Goal: Task Accomplishment & Management: Use online tool/utility

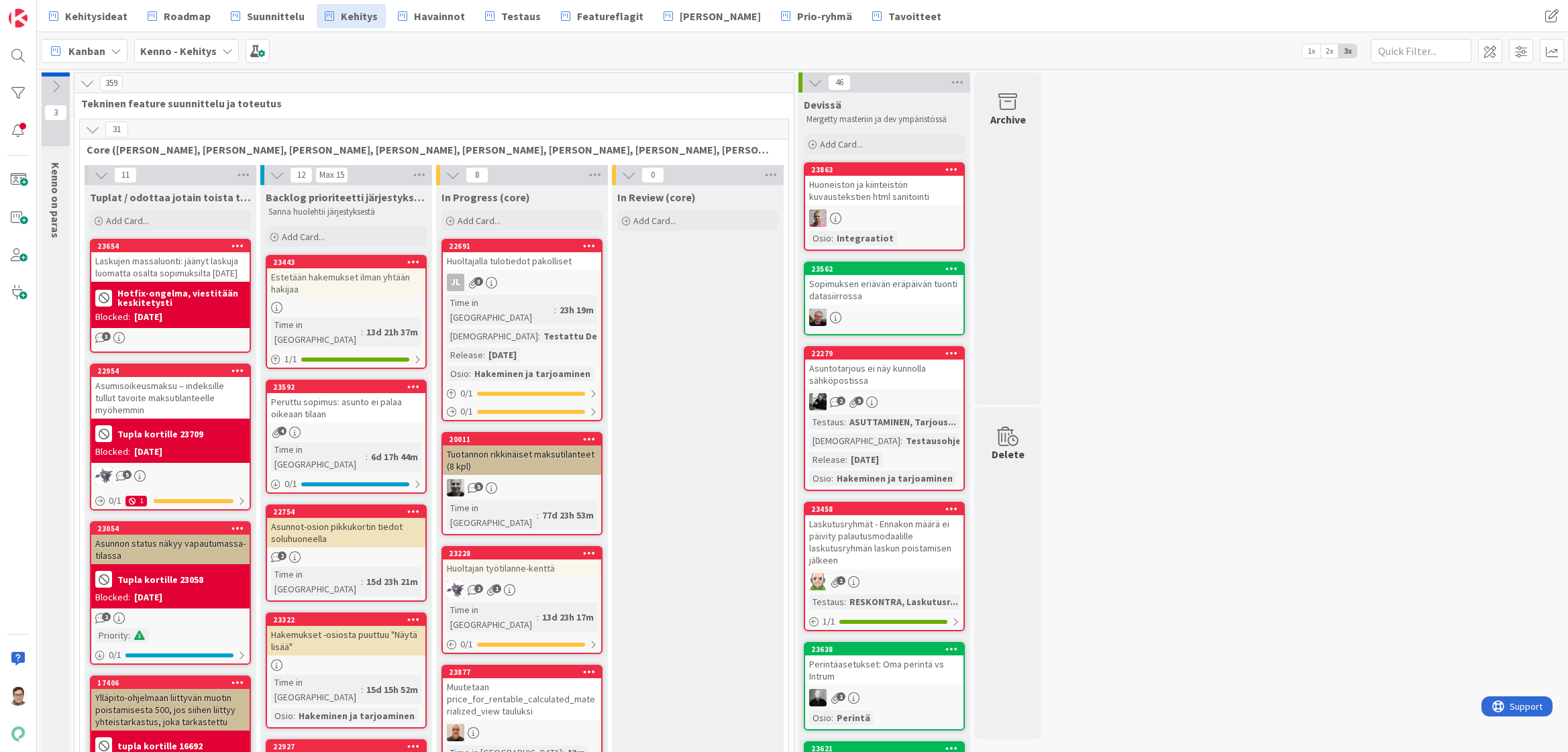
click at [268, 6] on link "Suunnittelu" at bounding box center [267, 16] width 90 height 24
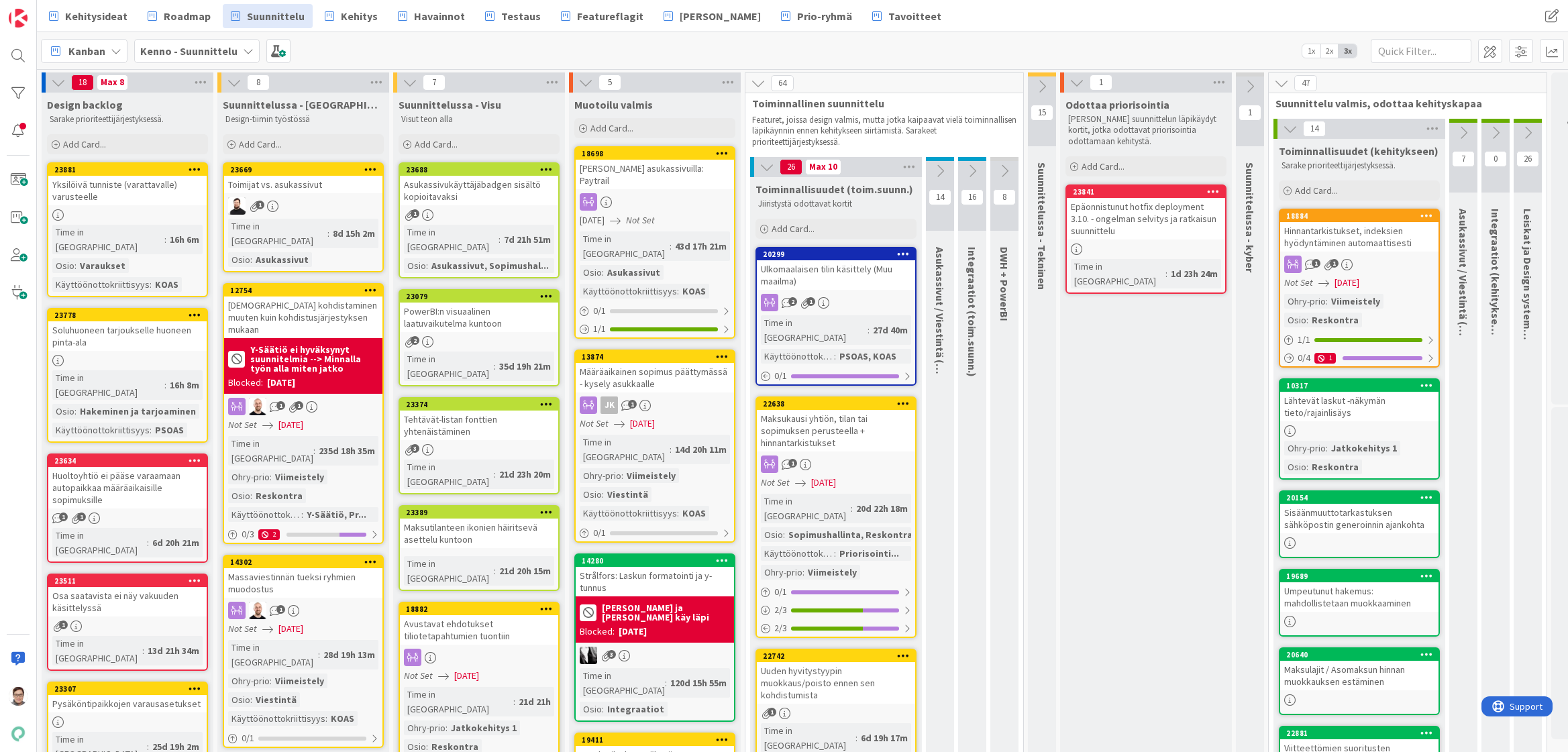
click at [105, 204] on div "Yksilöivä tunniste (varattavalle) varusteelle" at bounding box center [128, 190] width 158 height 30
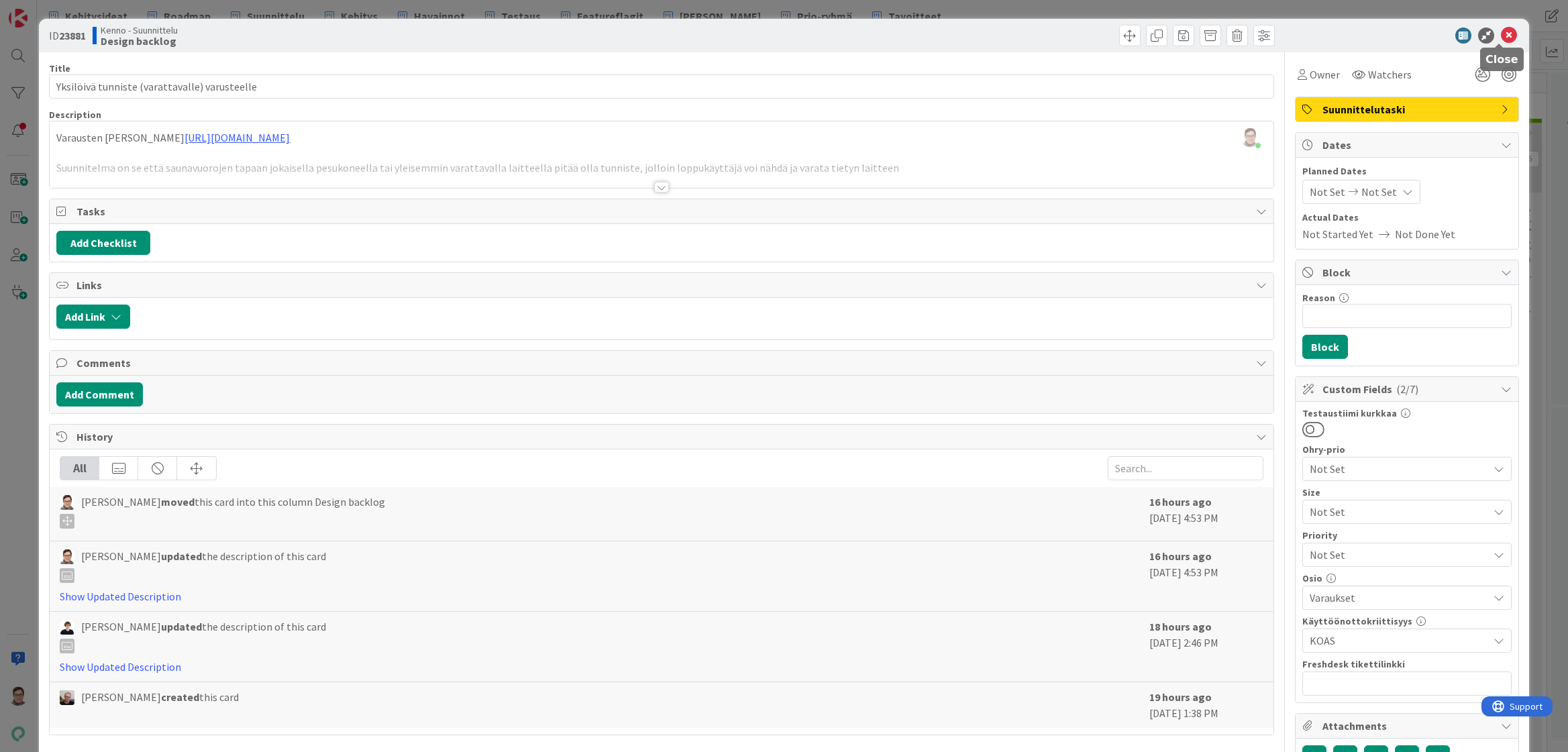
click at [1500, 38] on icon at bounding box center [1509, 35] width 16 height 16
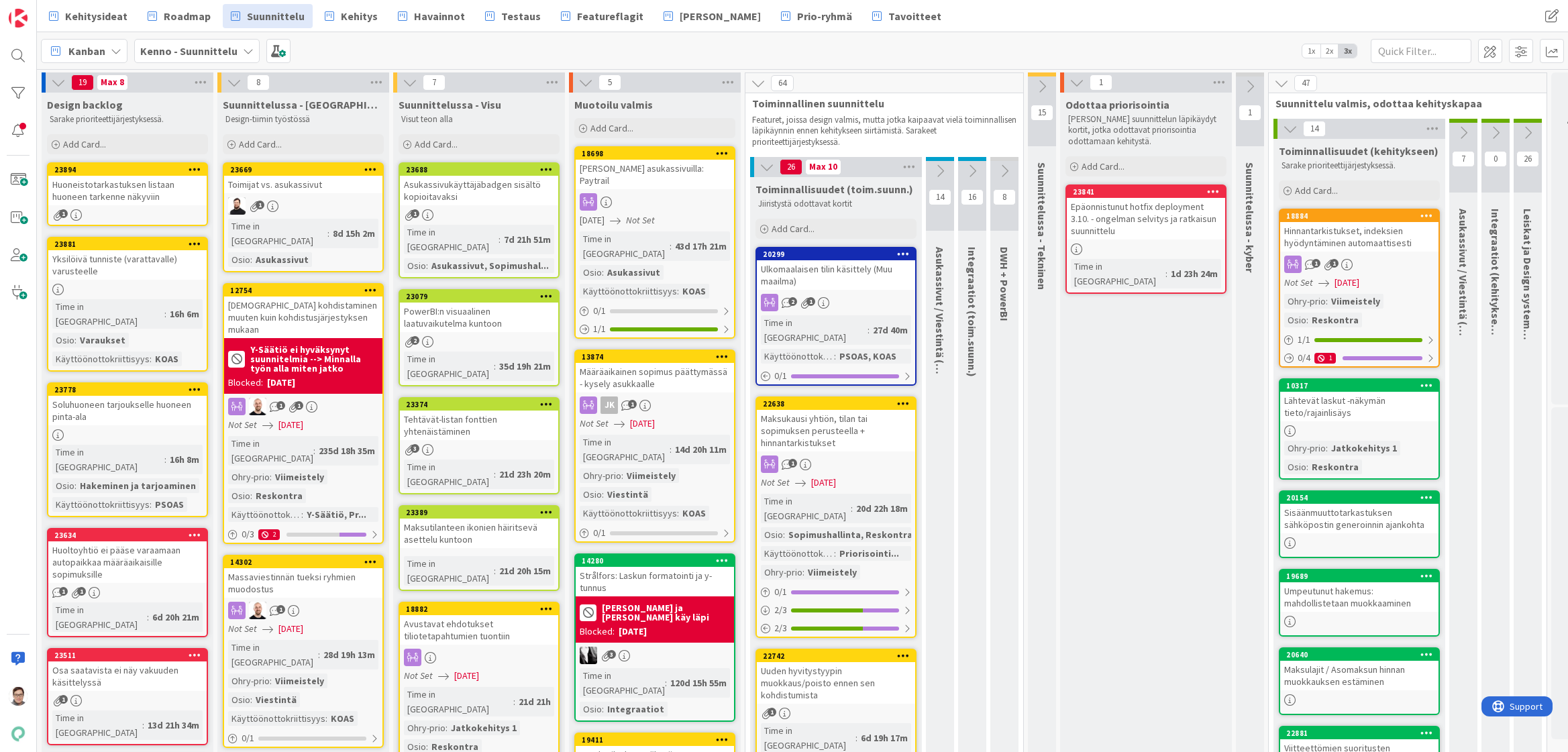
click at [124, 196] on div "Huoneistotarkastuksen listaan huoneen tarkenne näkyviin" at bounding box center [128, 190] width 158 height 30
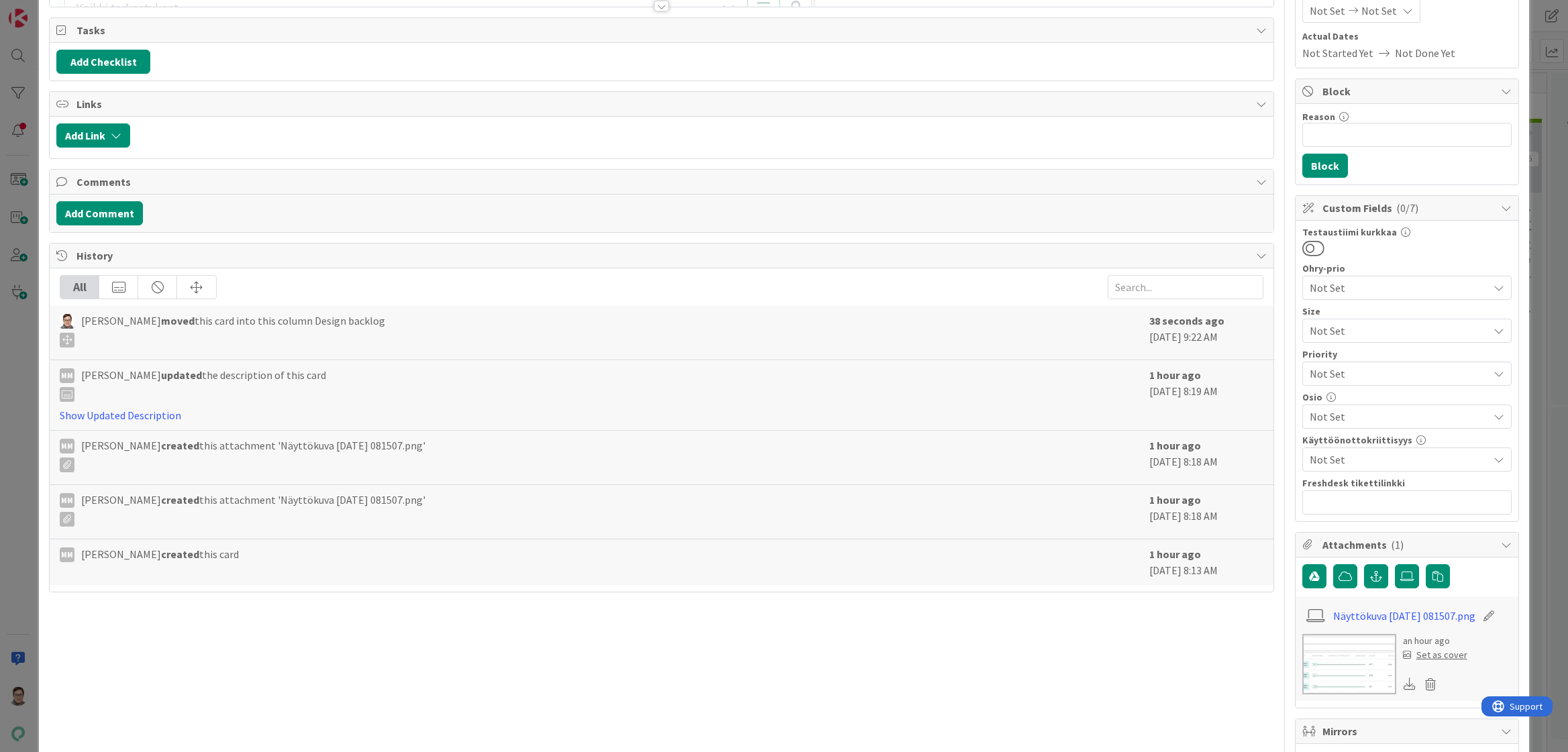
scroll to position [201, 0]
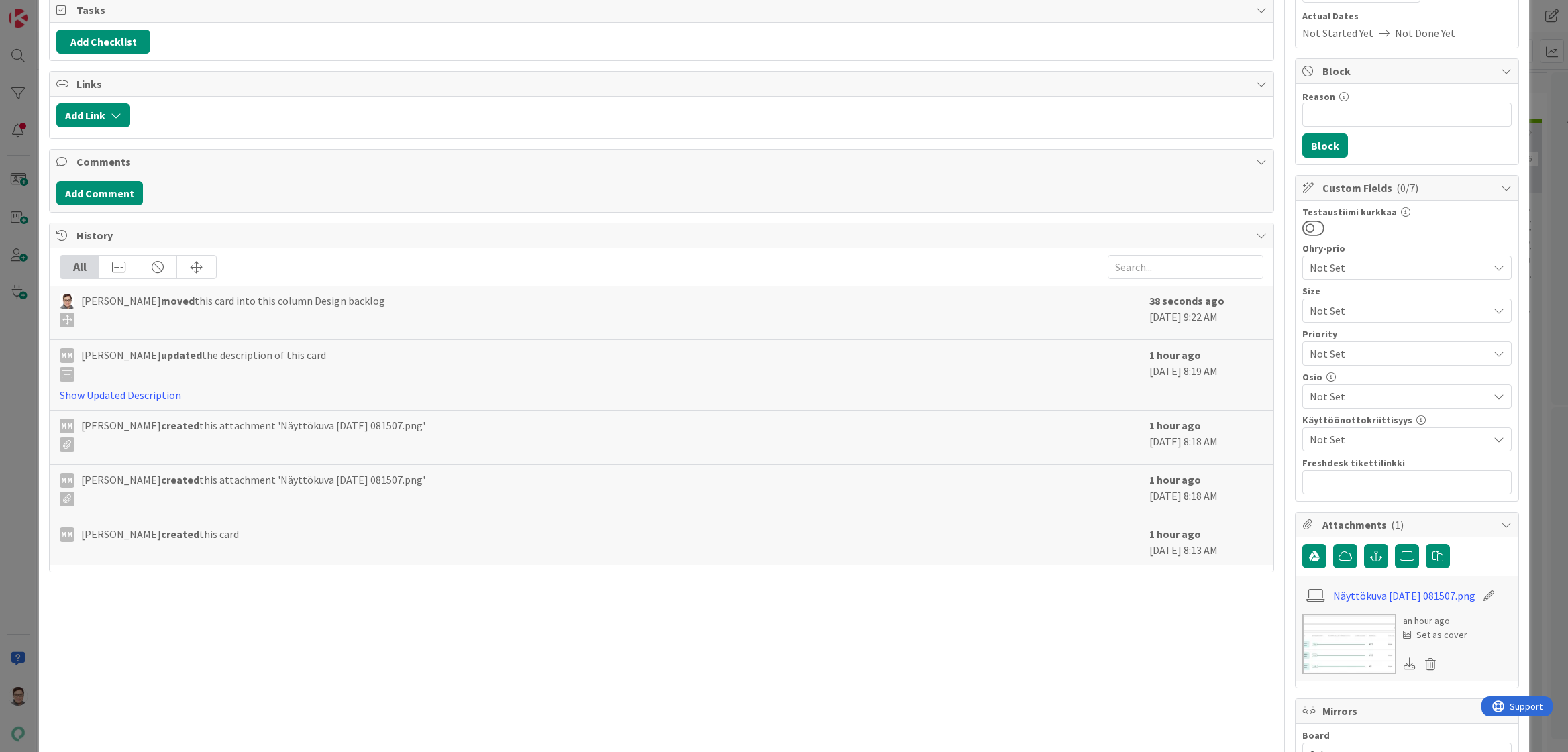
click at [1364, 434] on span "Not Set" at bounding box center [1398, 439] width 178 height 16
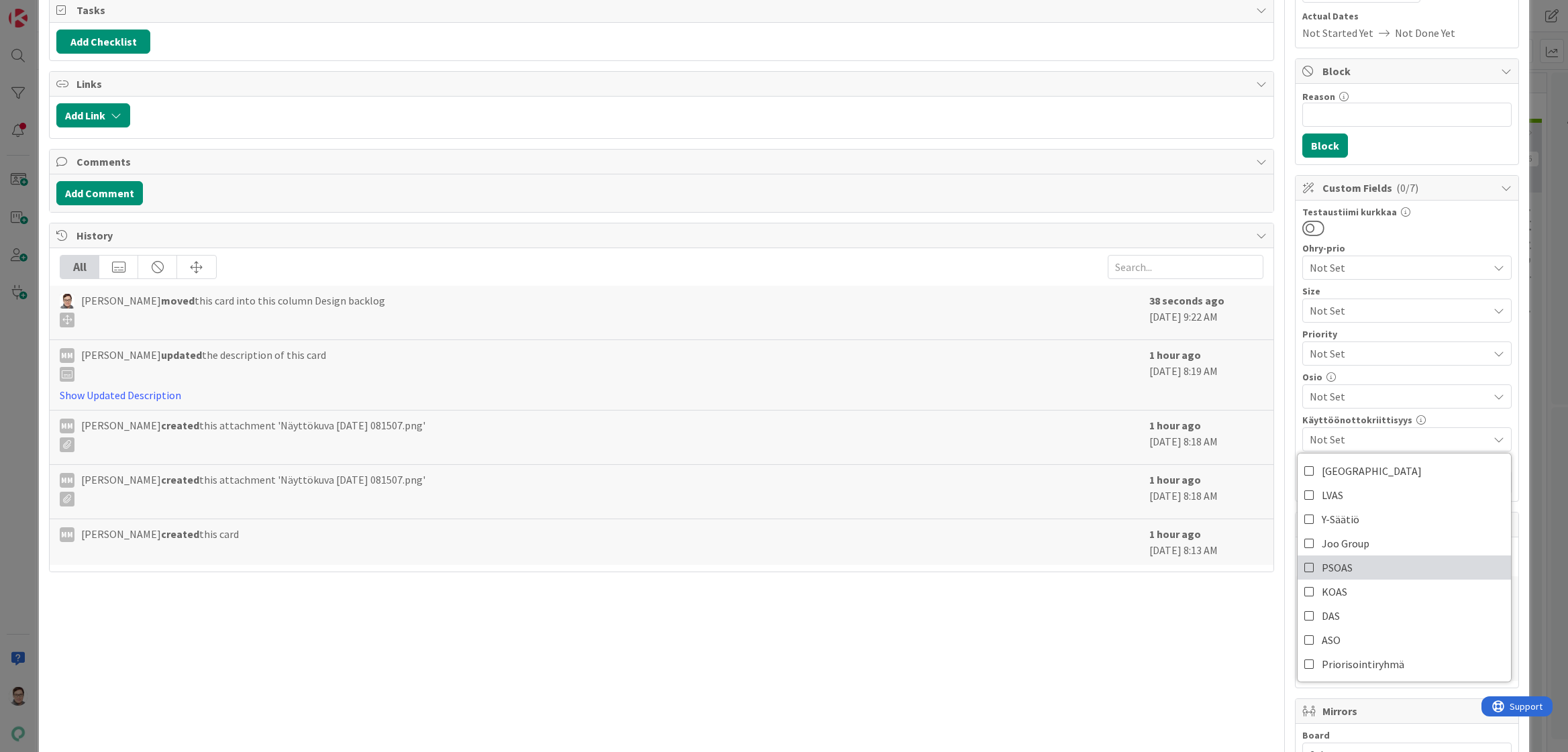
click at [1324, 567] on span "PSOAS" at bounding box center [1336, 567] width 31 height 20
click at [1200, 612] on div "Title 55 / 128 Huoneistotarkastuksen listaan huoneen tarkenne näkyviin Descript…" at bounding box center [660, 471] width 1224 height 1241
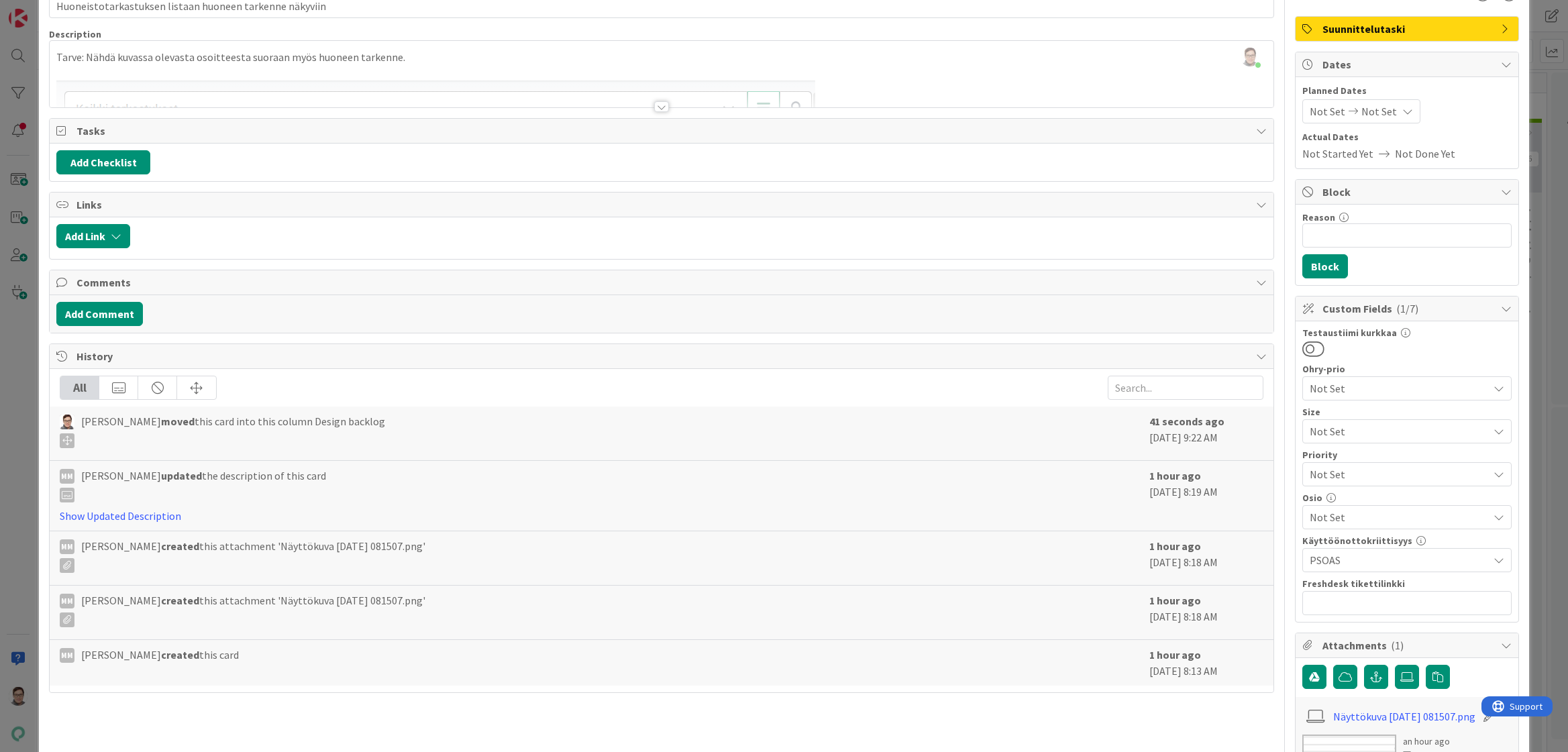
scroll to position [0, 0]
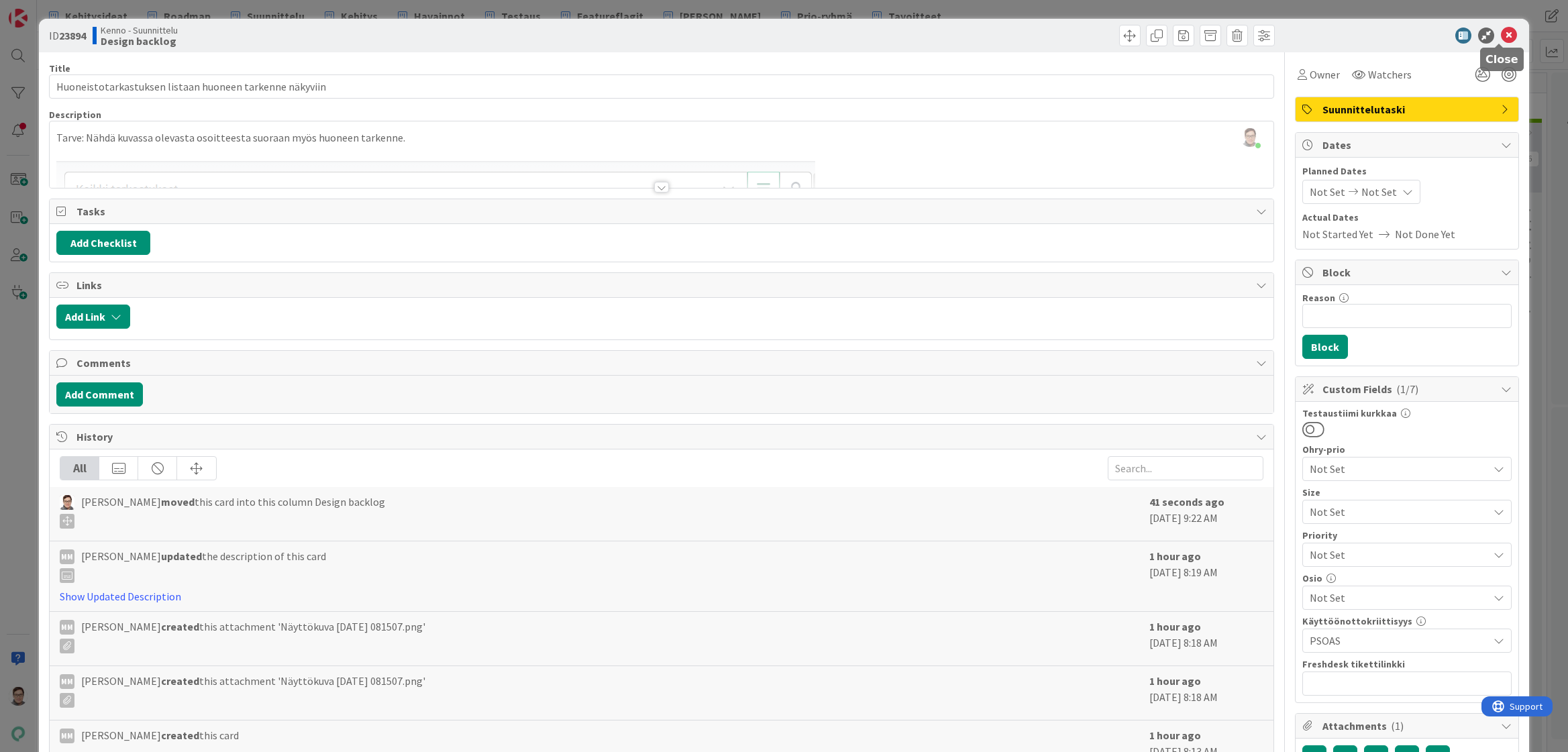
click at [1500, 40] on icon at bounding box center [1509, 35] width 16 height 16
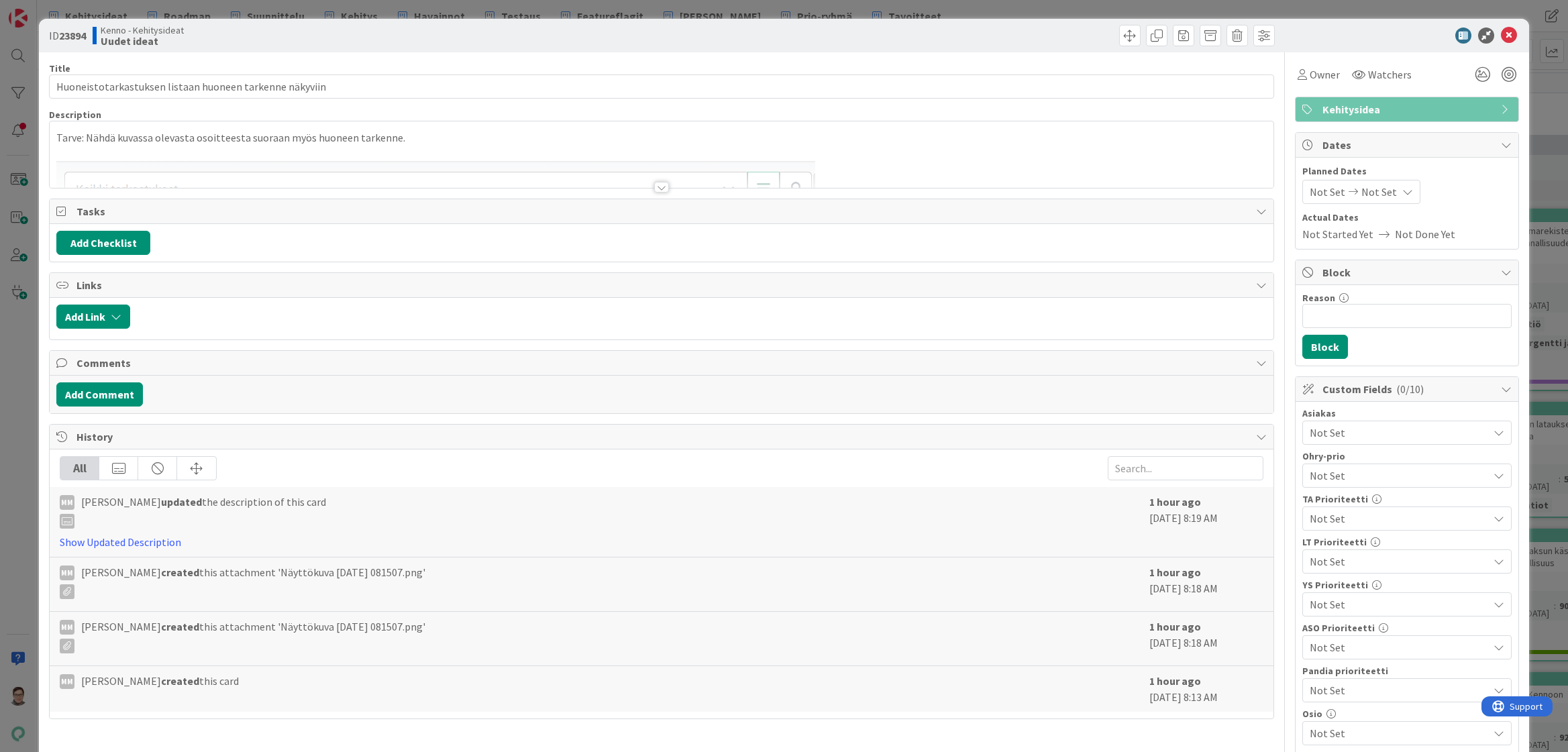
click at [659, 184] on div at bounding box center [661, 187] width 15 height 11
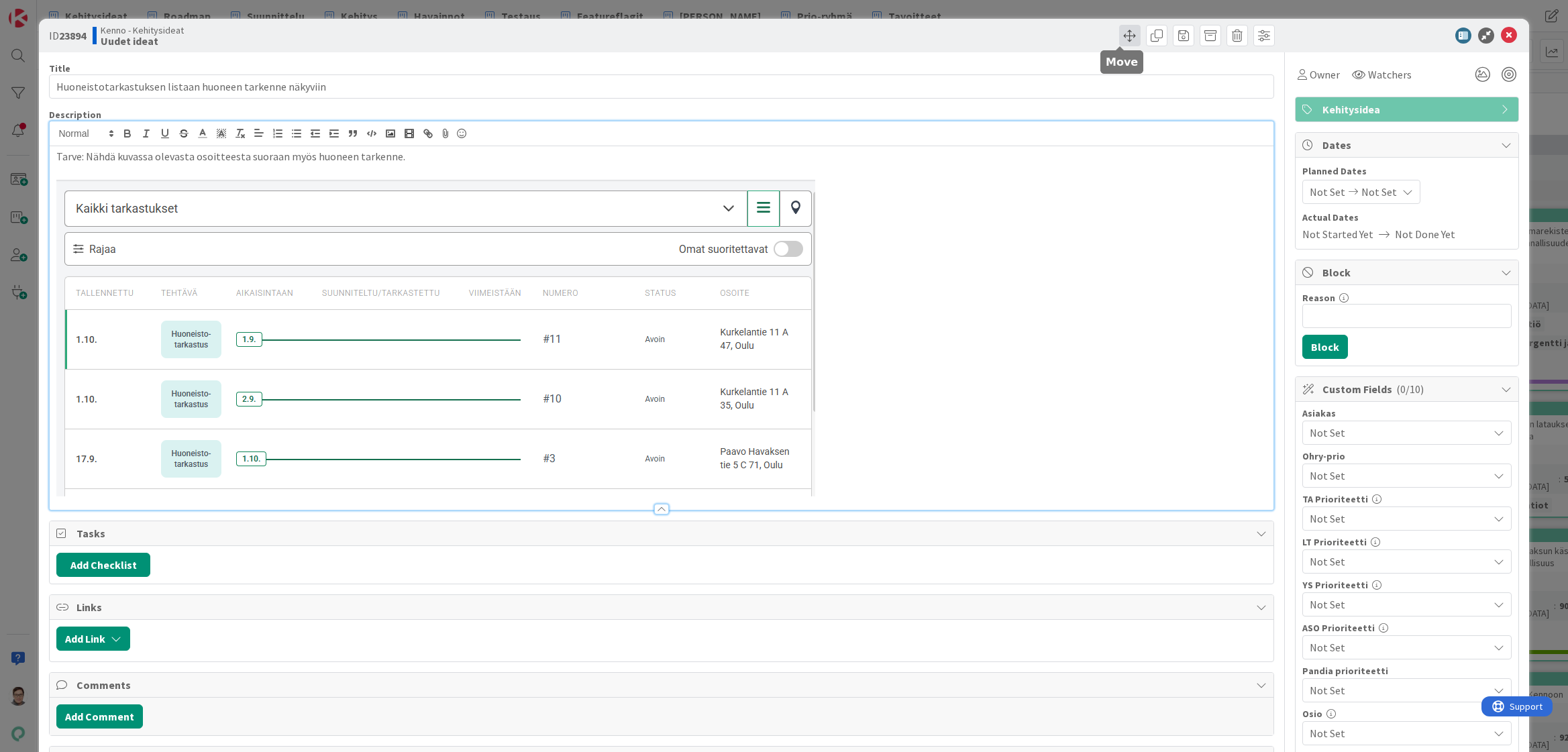
click at [1120, 37] on span at bounding box center [1129, 35] width 21 height 21
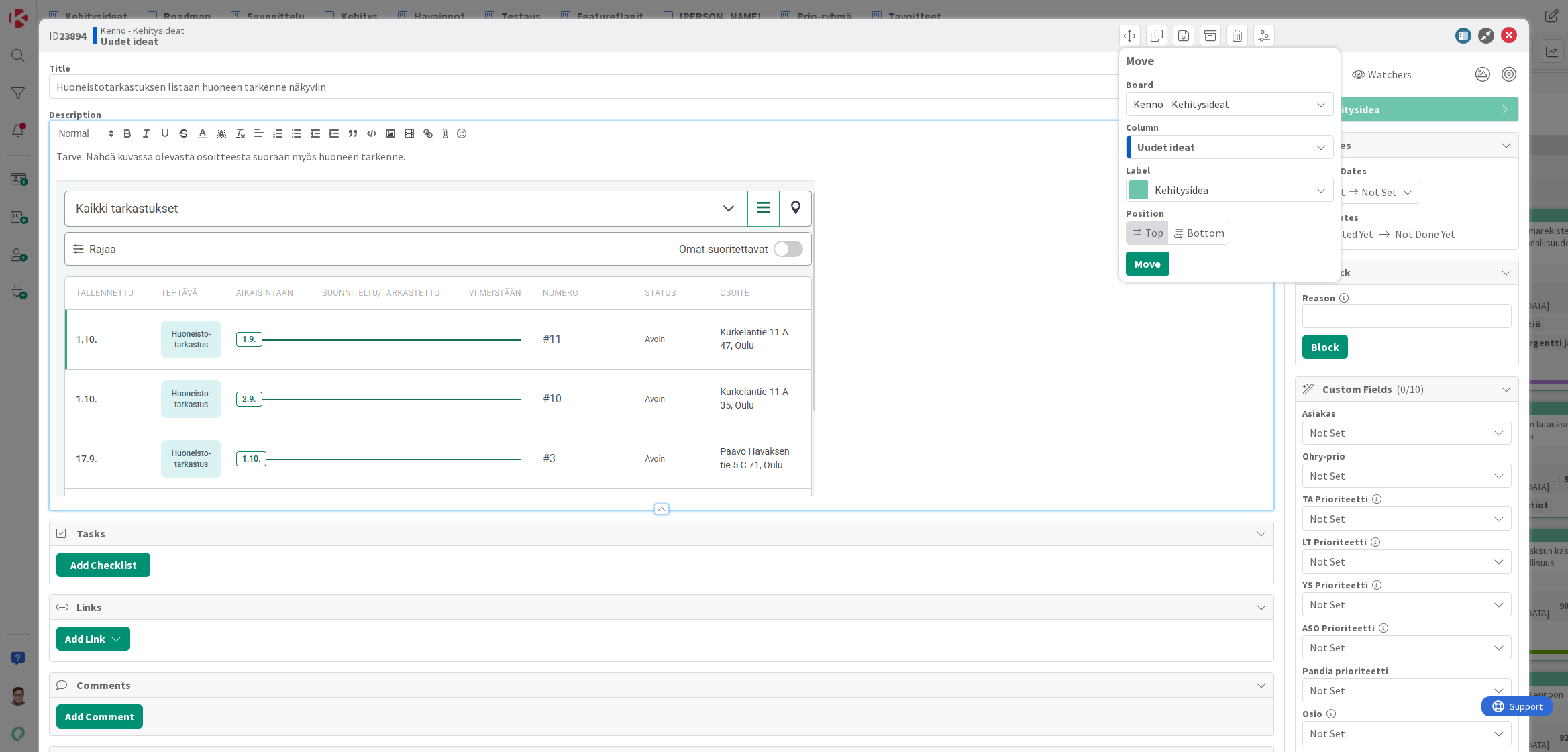
click at [1180, 104] on span "Kenno - Kehitysideat" at bounding box center [1181, 104] width 96 height 13
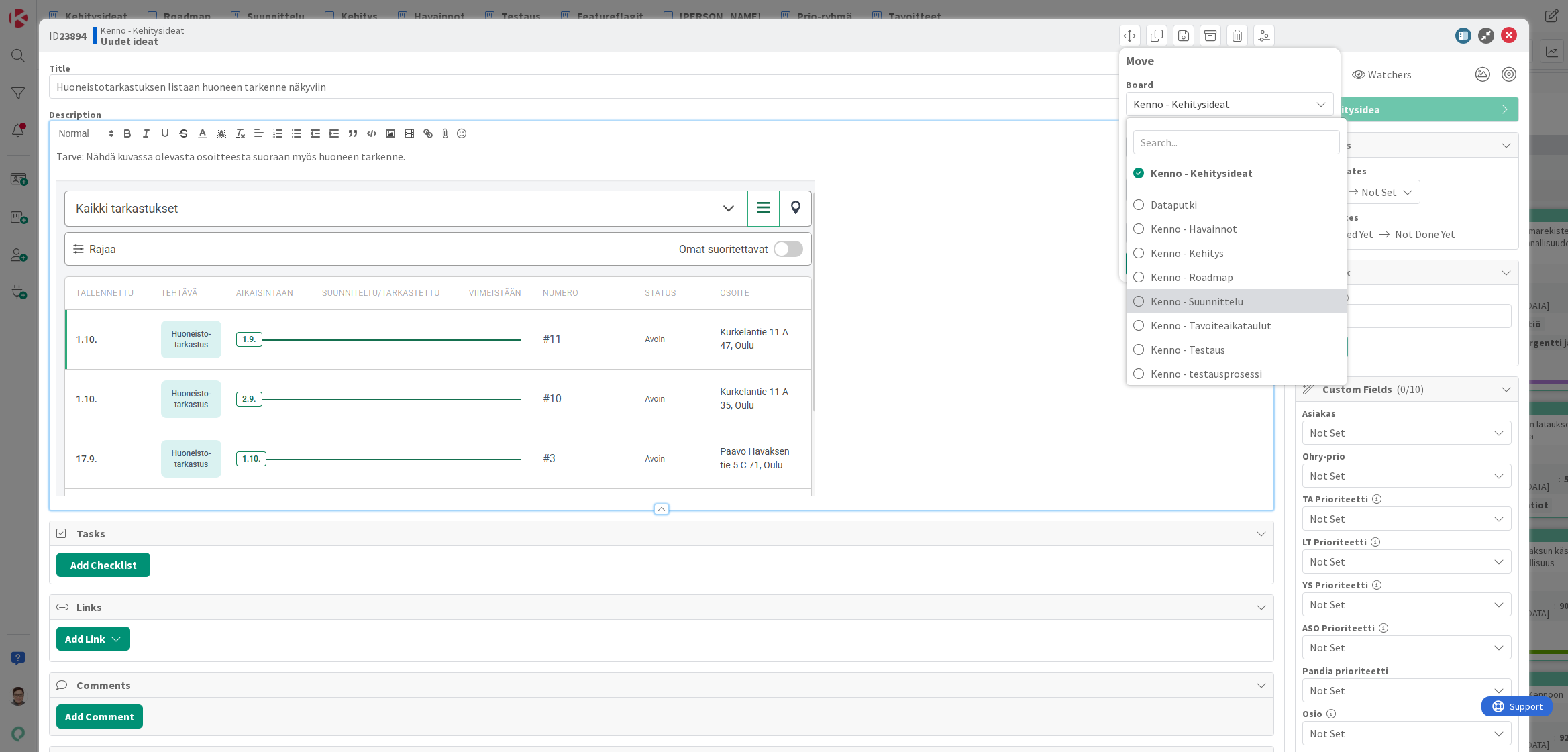
click at [1196, 303] on span "Kenno - Suunnittelu" at bounding box center [1245, 301] width 189 height 20
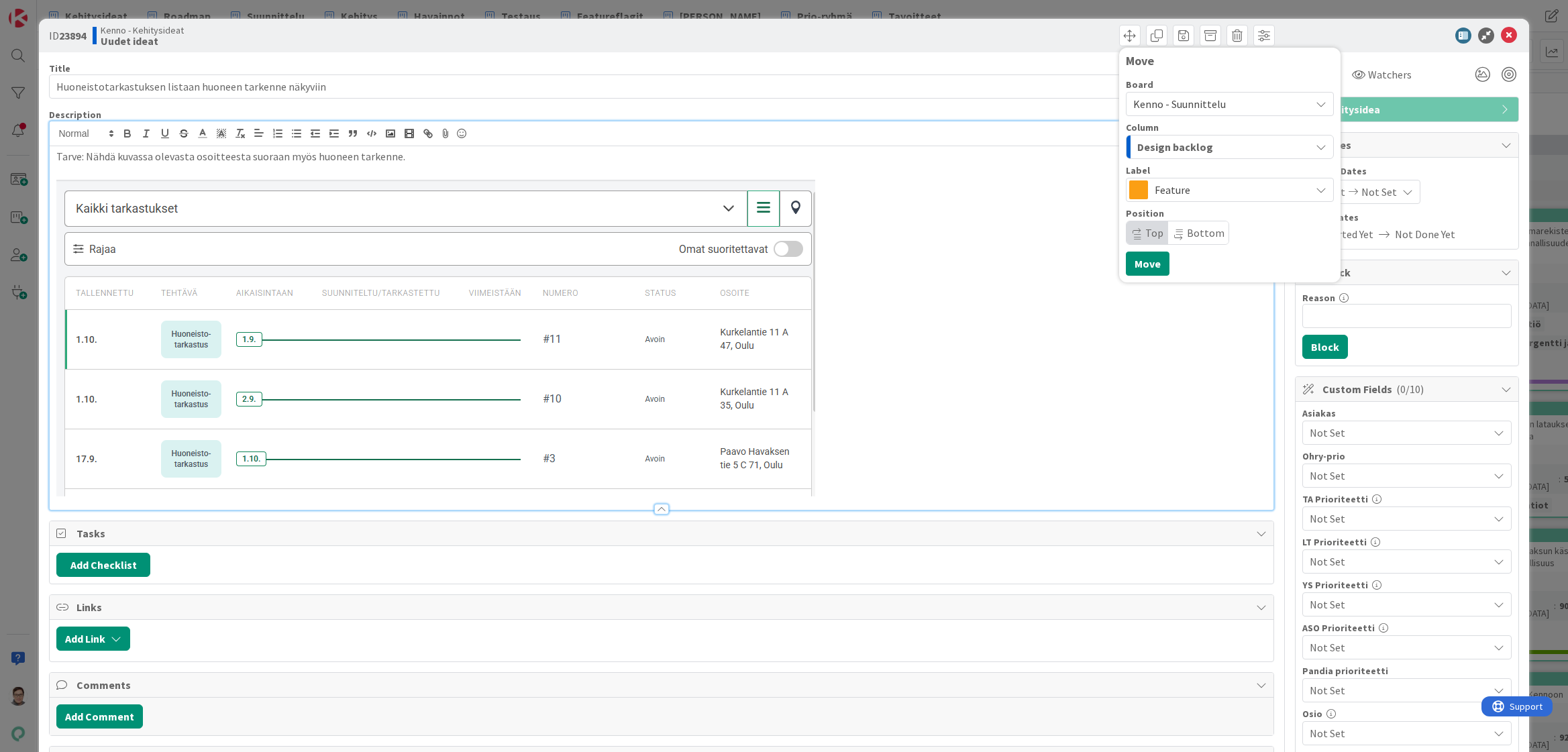
click at [1186, 144] on span "Design backlog" at bounding box center [1175, 147] width 76 height 17
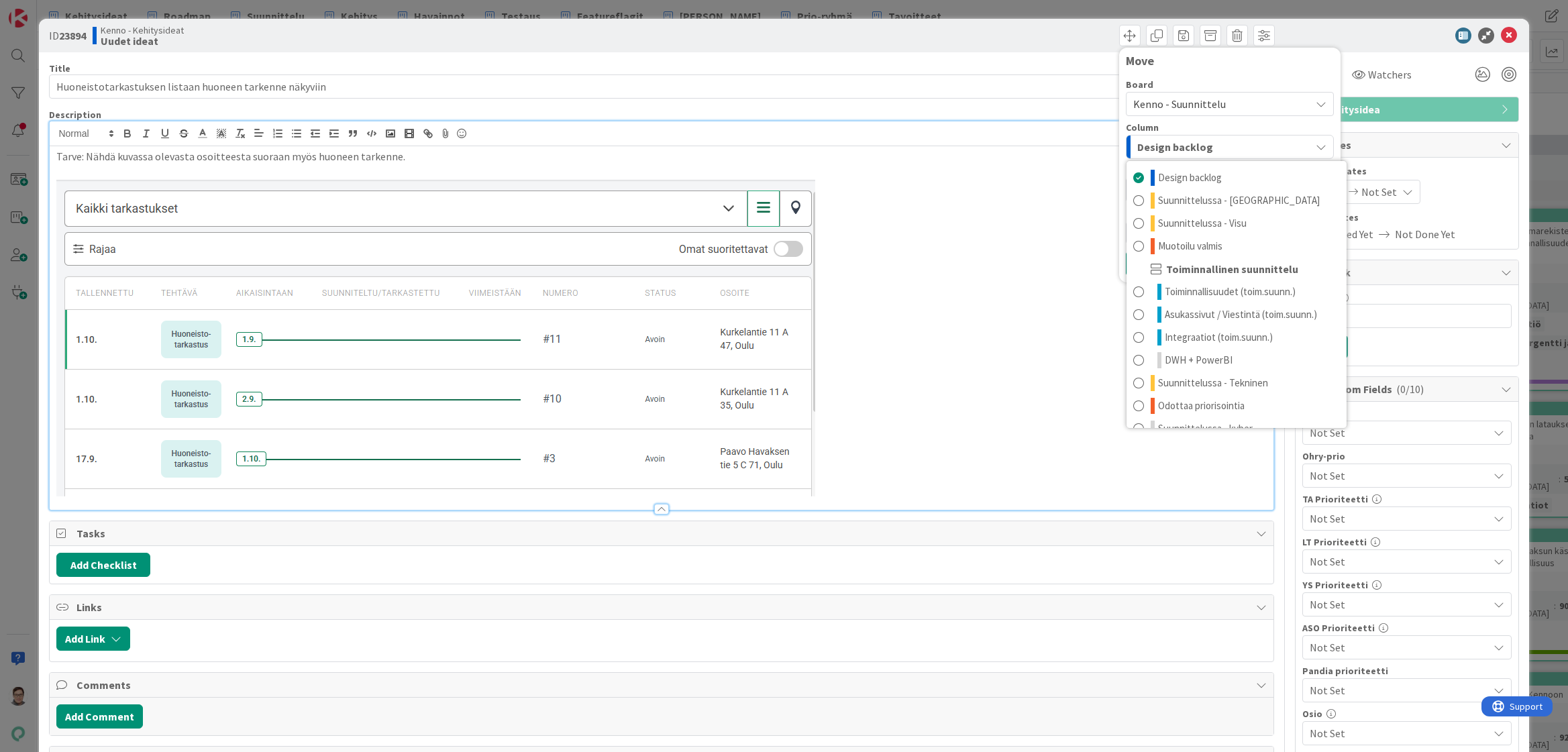
click at [1186, 144] on span "Design backlog" at bounding box center [1175, 147] width 76 height 17
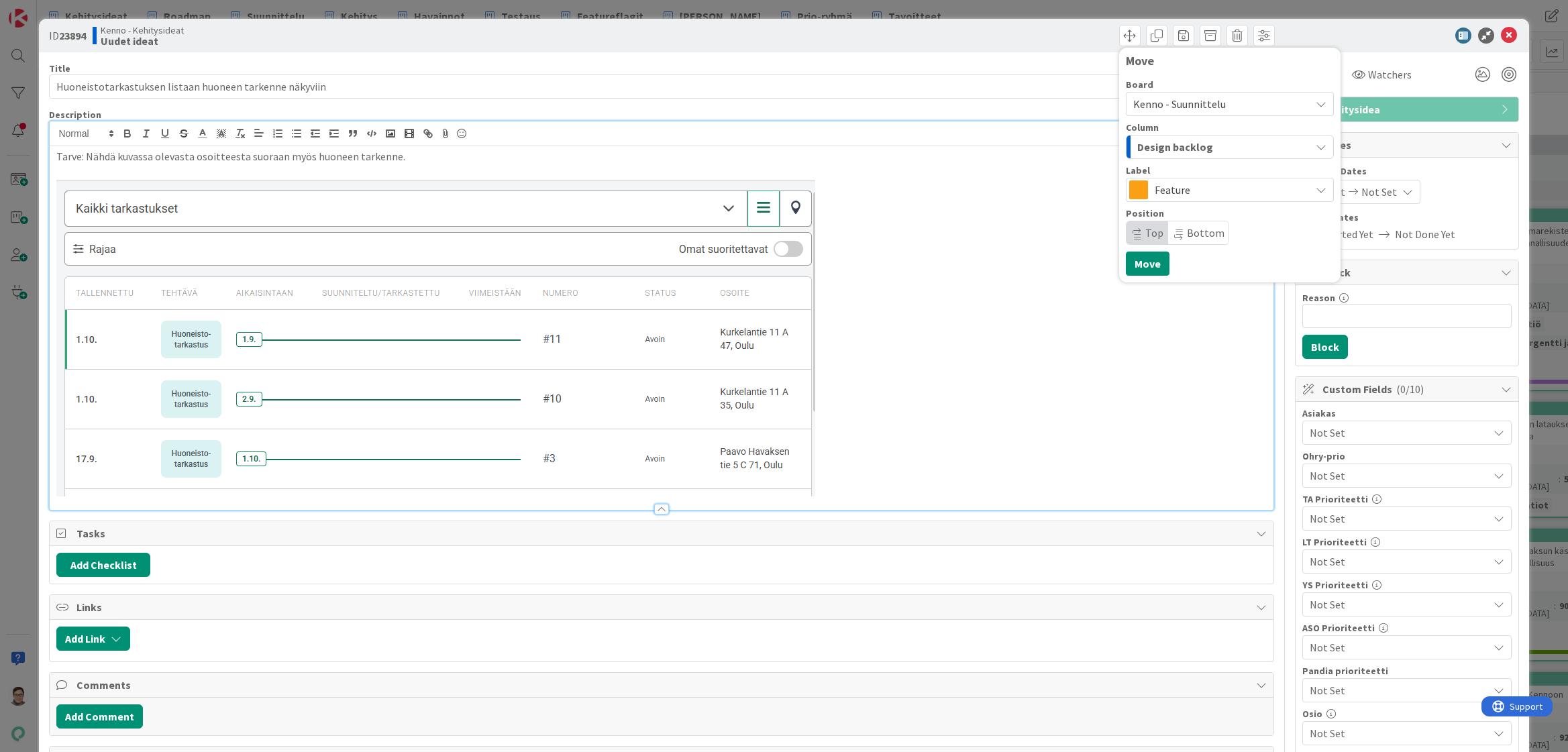
click at [1162, 176] on div "Label Feature" at bounding box center [1229, 184] width 208 height 36
click at [1162, 184] on span "Feature" at bounding box center [1228, 190] width 149 height 19
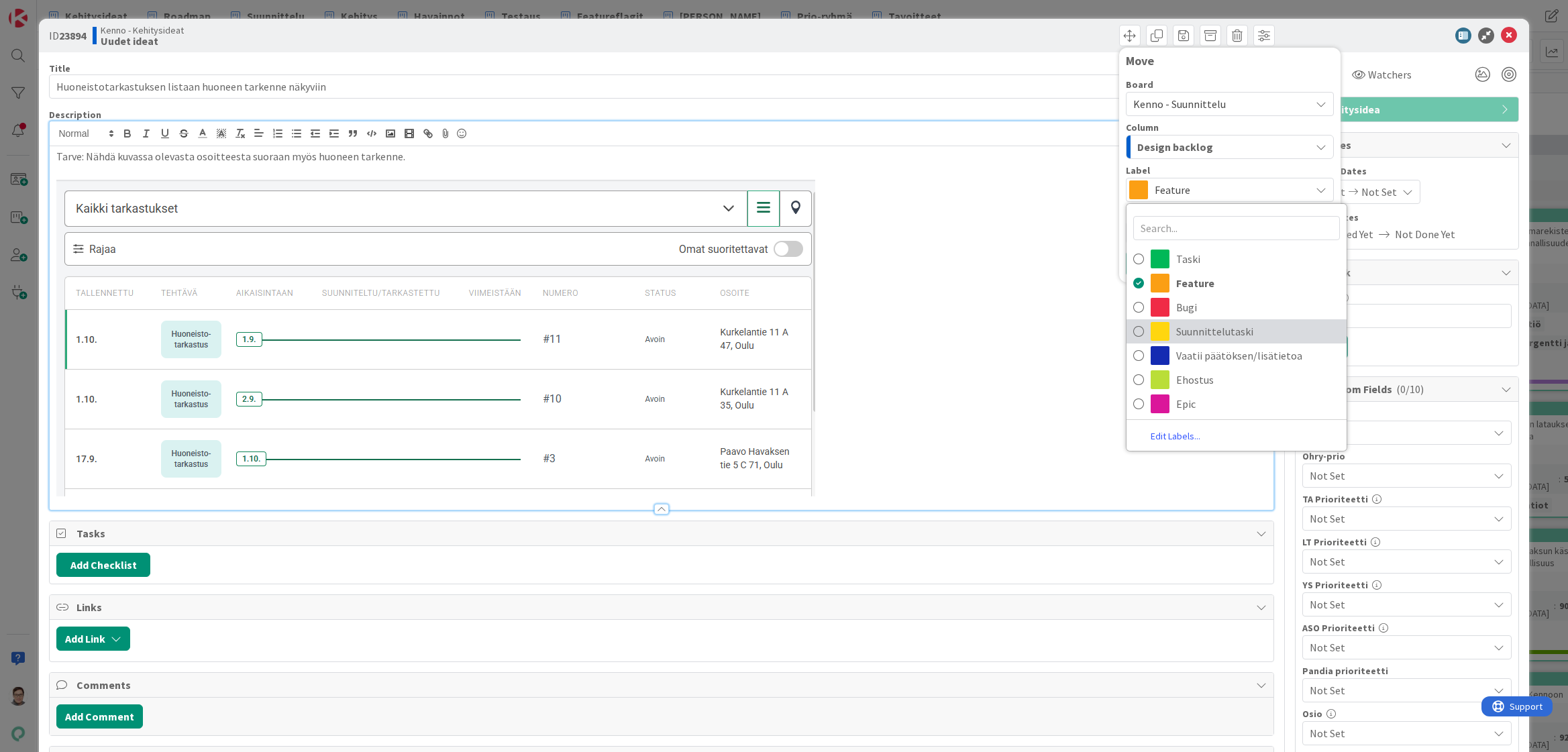
click at [1187, 329] on span "Suunnittelutaski" at bounding box center [1258, 331] width 164 height 20
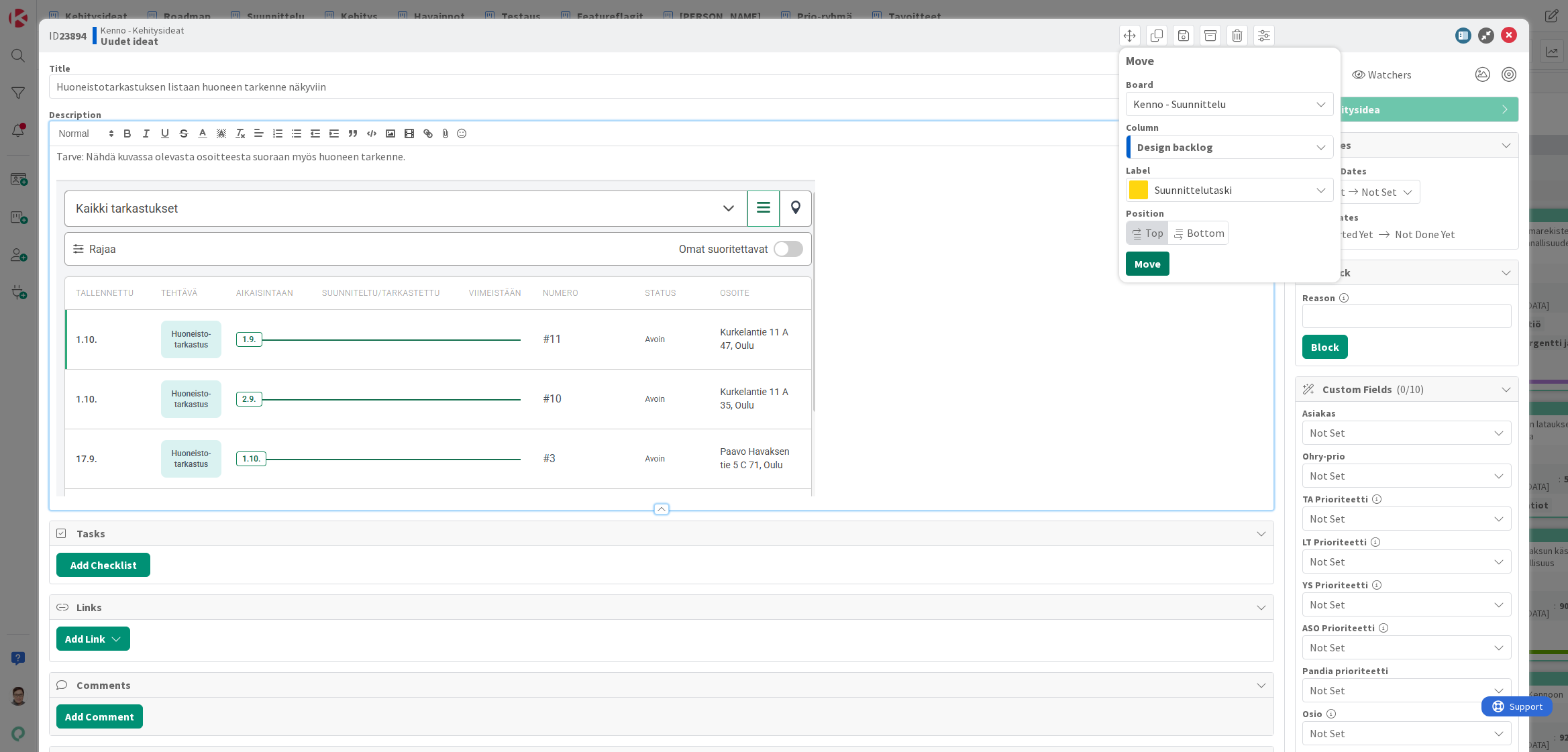
click at [1136, 261] on button "Move" at bounding box center [1147, 263] width 44 height 24
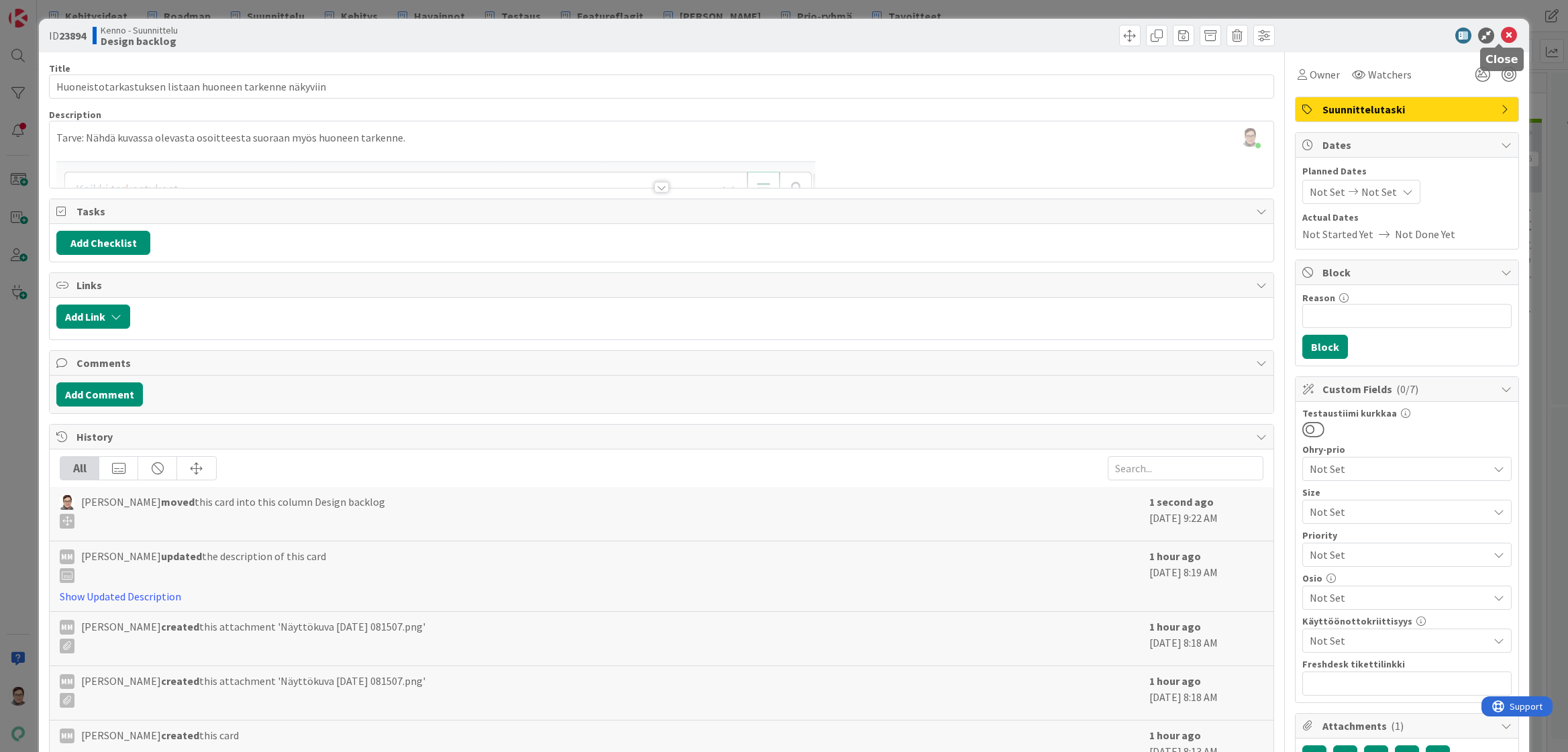
click at [1500, 39] on icon at bounding box center [1509, 35] width 16 height 16
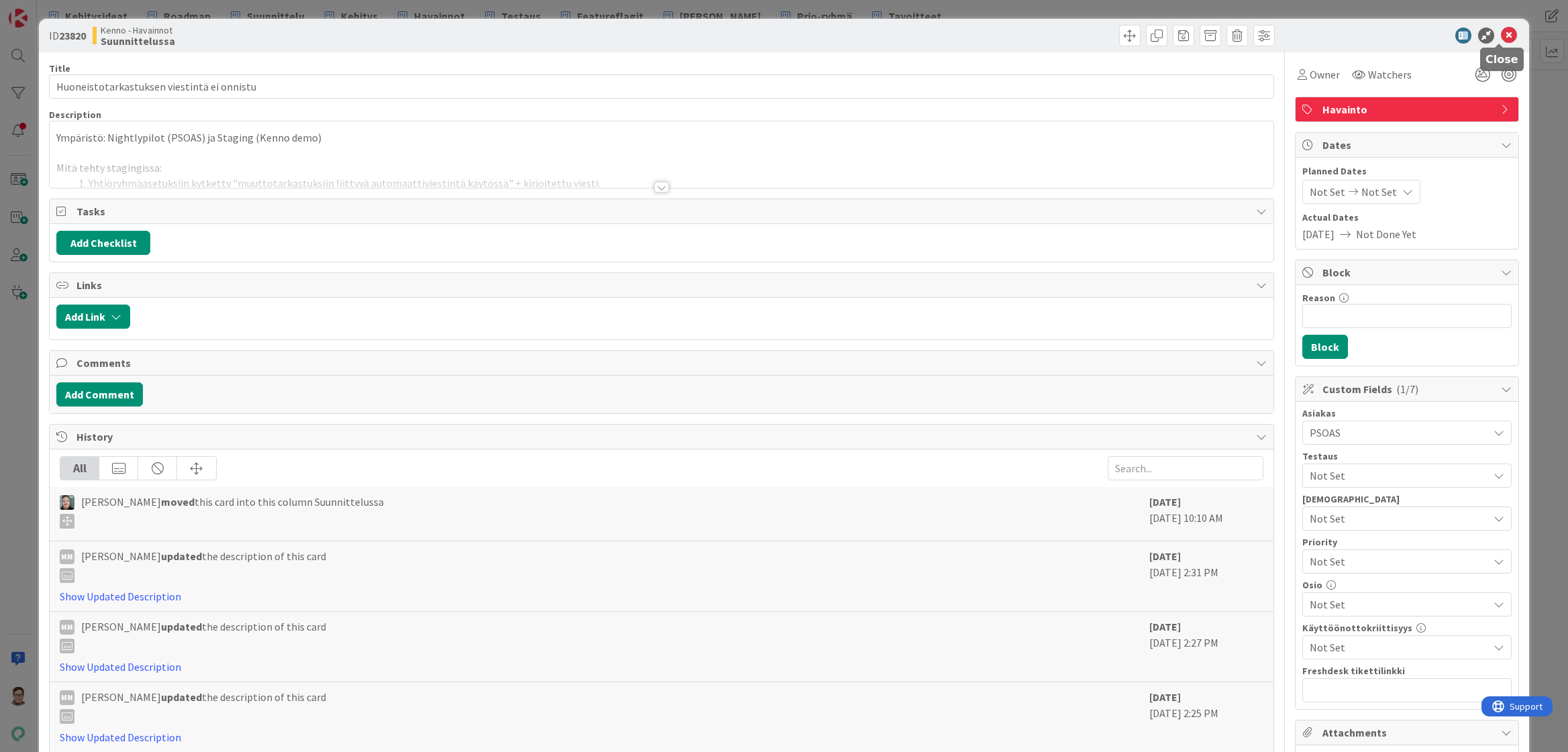
click at [1500, 35] on icon at bounding box center [1509, 35] width 16 height 16
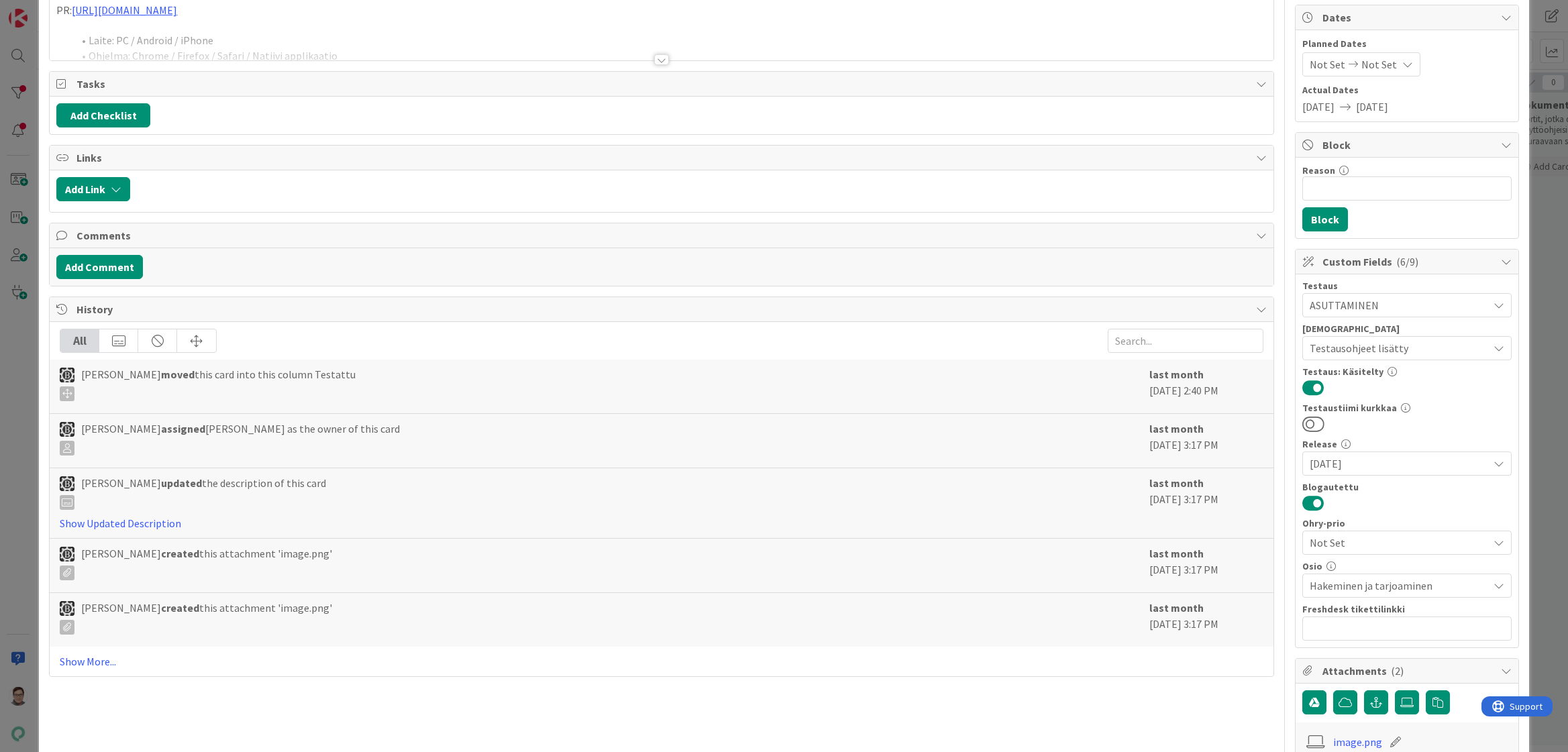
scroll to position [92, 0]
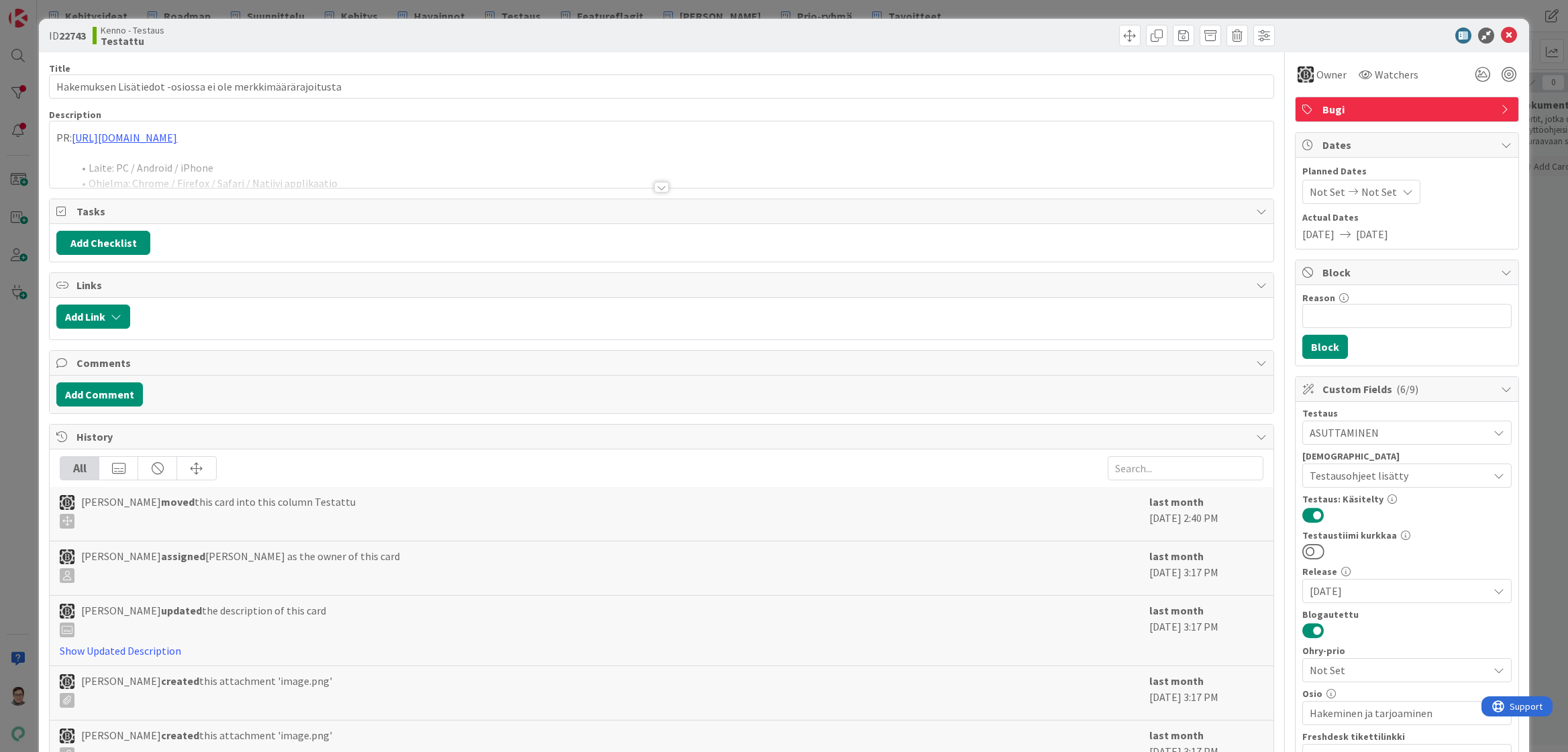
click at [658, 184] on div at bounding box center [661, 187] width 15 height 11
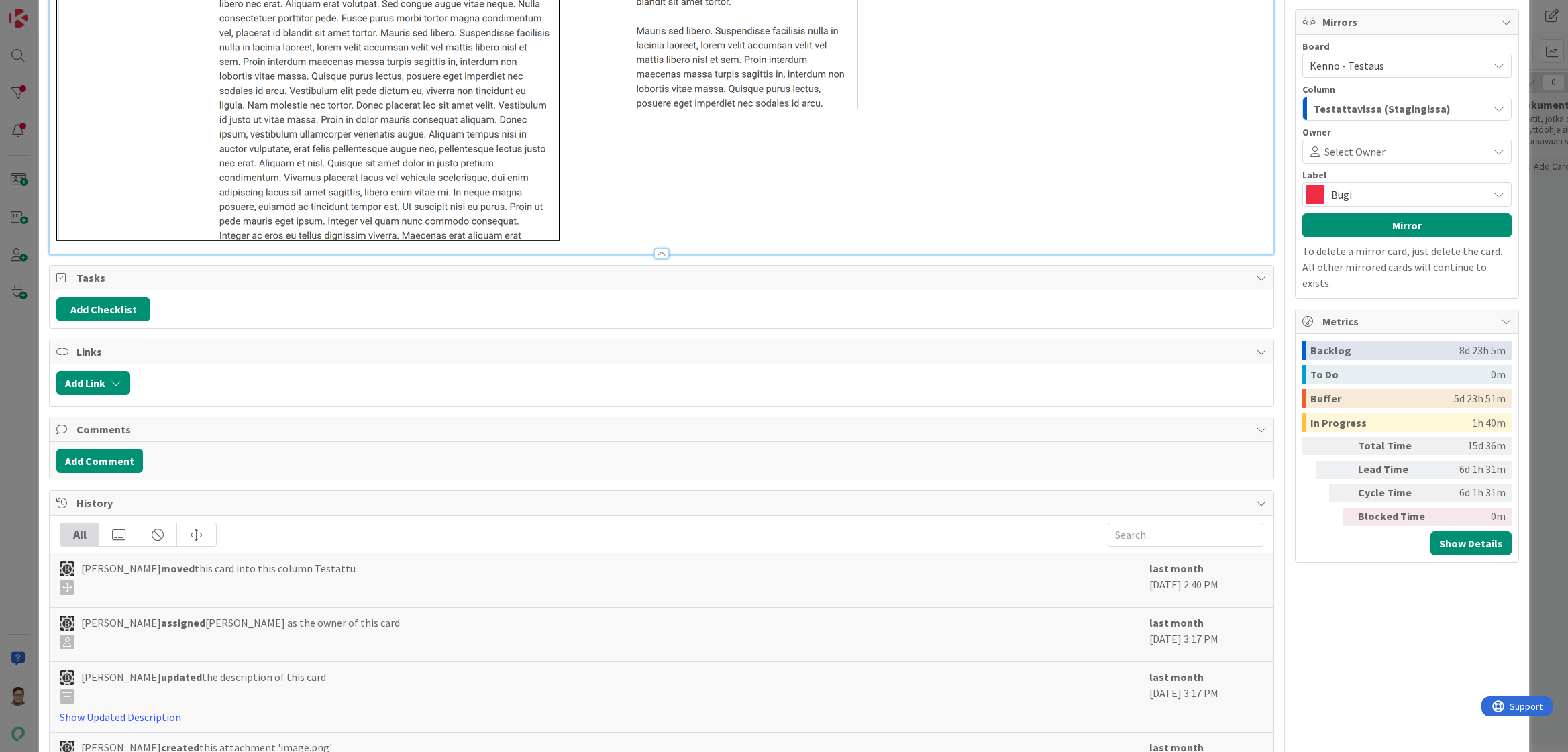
scroll to position [1222, 0]
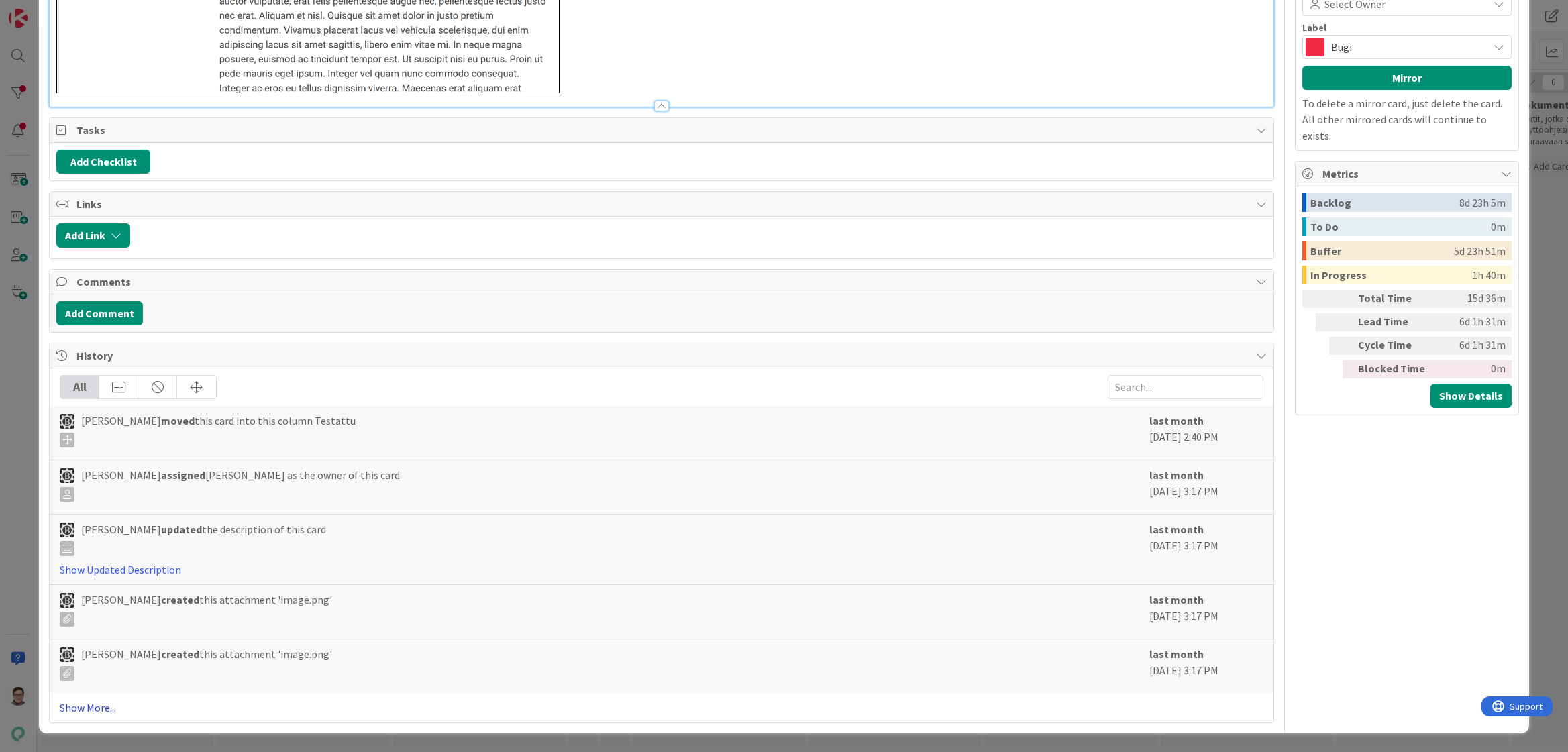
click at [94, 705] on link "Show More..." at bounding box center [660, 708] width 1203 height 16
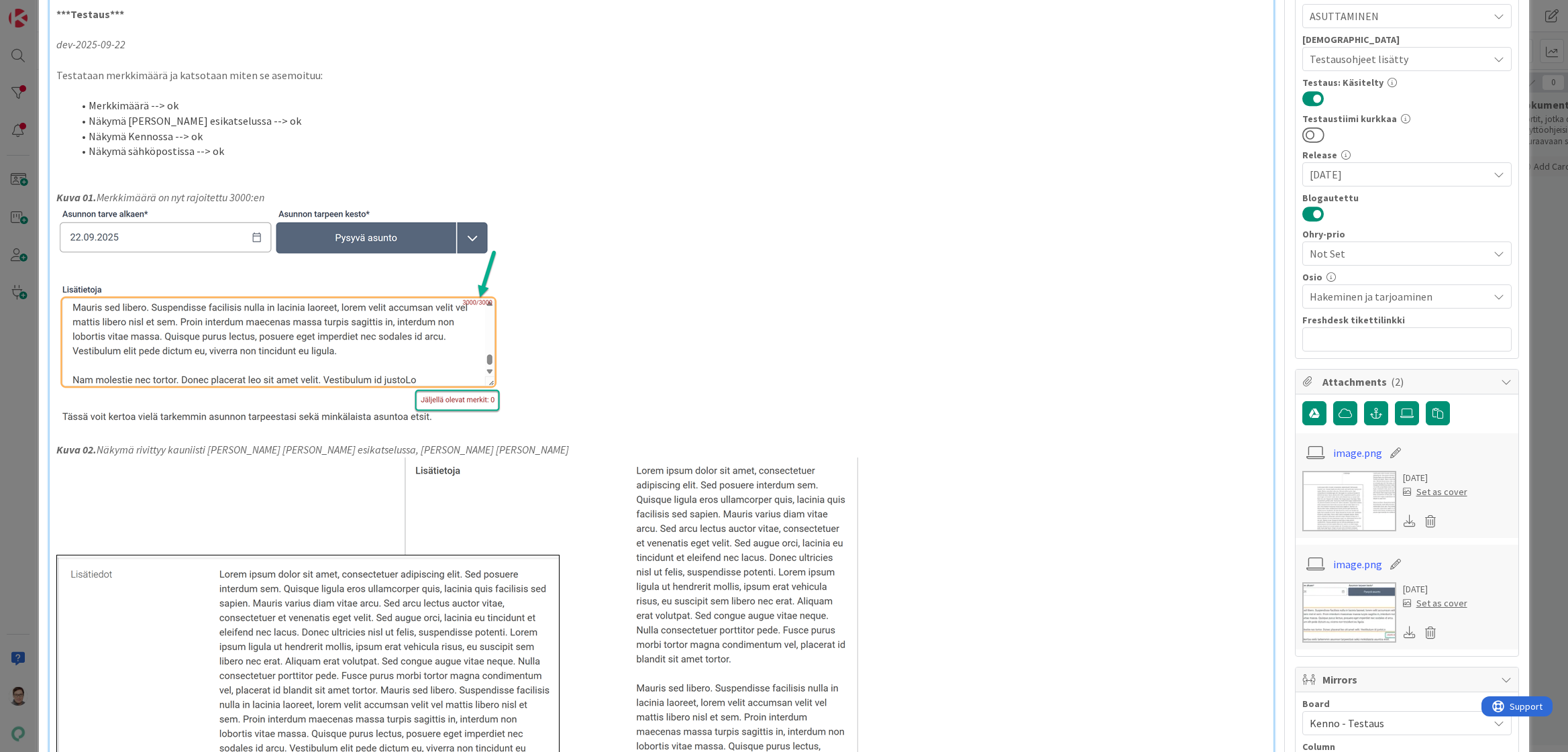
scroll to position [0, 0]
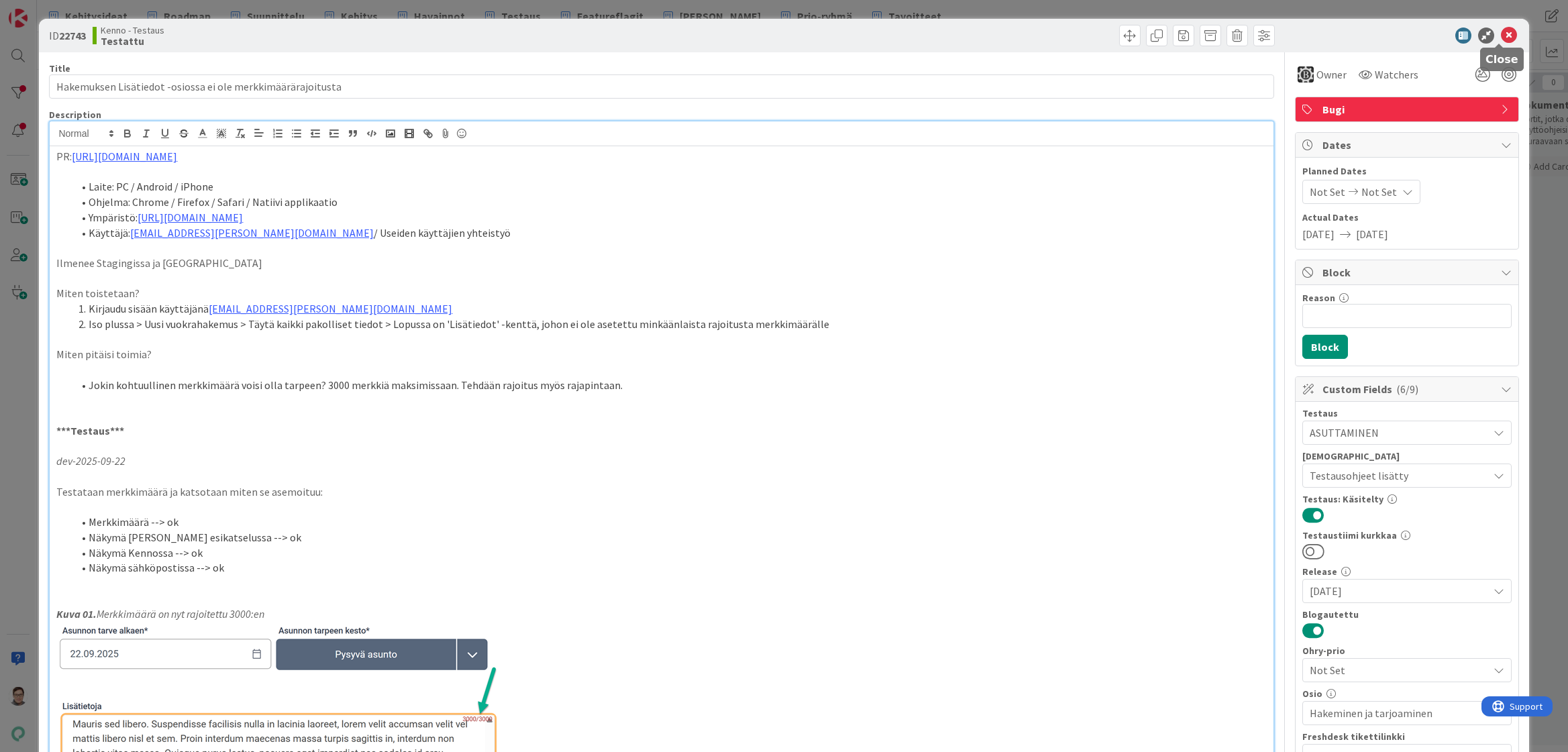
click at [1500, 34] on icon at bounding box center [1509, 35] width 16 height 16
